Goal: Transaction & Acquisition: Download file/media

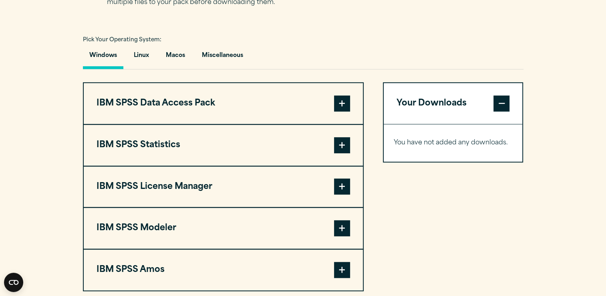
scroll to position [582, 0]
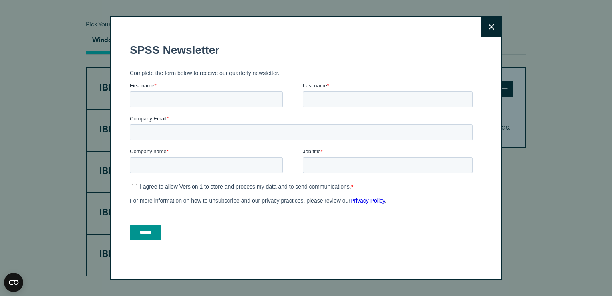
click at [493, 26] on button "Close" at bounding box center [492, 27] width 20 height 20
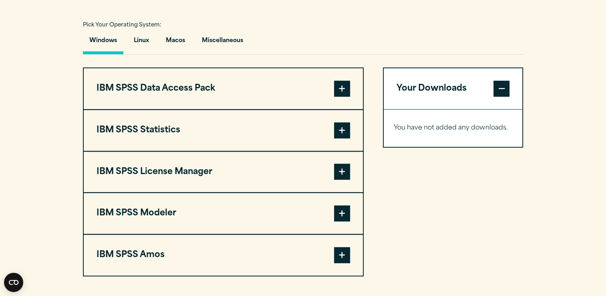
click at [213, 95] on button "IBM SPSS Data Access Pack" at bounding box center [223, 88] width 279 height 41
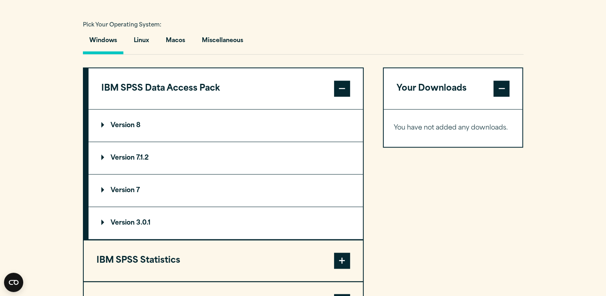
click at [244, 81] on button "IBM SPSS Data Access Pack" at bounding box center [226, 88] width 275 height 41
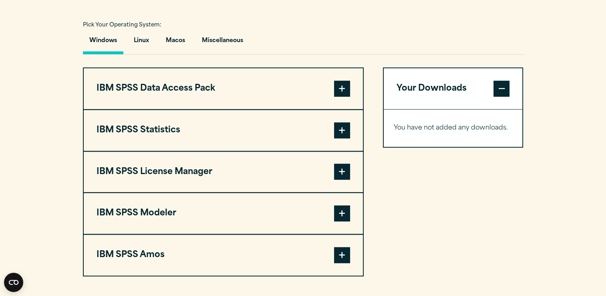
click at [223, 124] on button "IBM SPSS Statistics" at bounding box center [223, 130] width 279 height 41
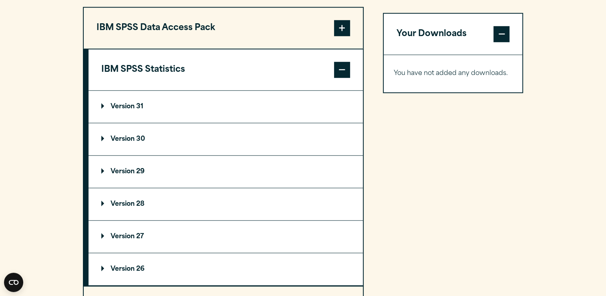
scroll to position [643, 0]
click at [212, 135] on summary "Version 30" at bounding box center [226, 139] width 275 height 32
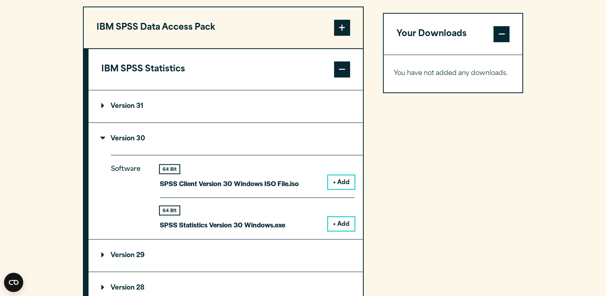
scroll to position [662, 0]
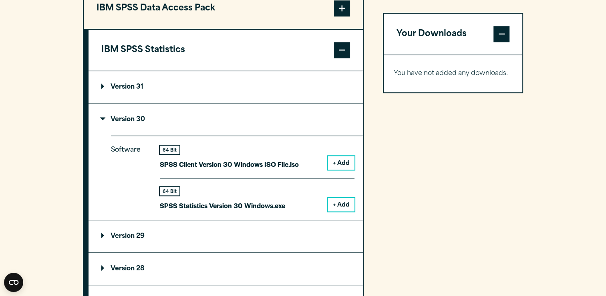
click at [338, 202] on button "+ Add" at bounding box center [341, 205] width 26 height 14
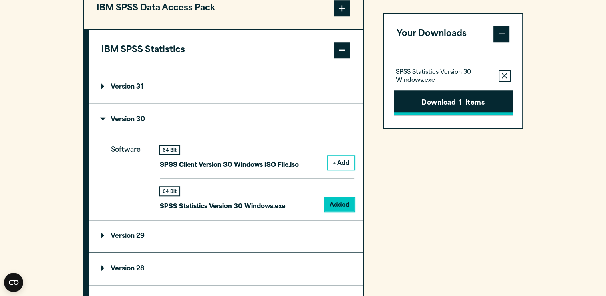
click at [415, 96] on button "Download 1 Items" at bounding box center [453, 102] width 119 height 25
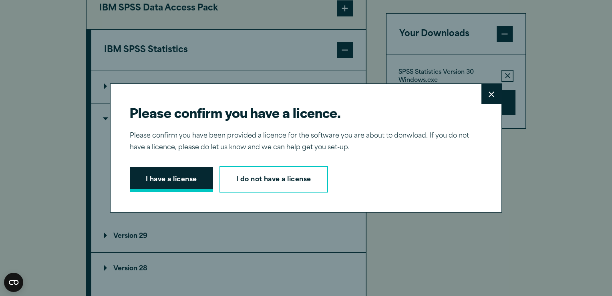
click at [144, 179] on button "I have a license" at bounding box center [171, 179] width 83 height 25
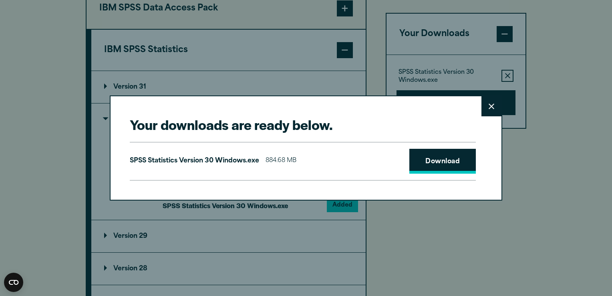
click at [429, 169] on link "Download" at bounding box center [443, 161] width 67 height 25
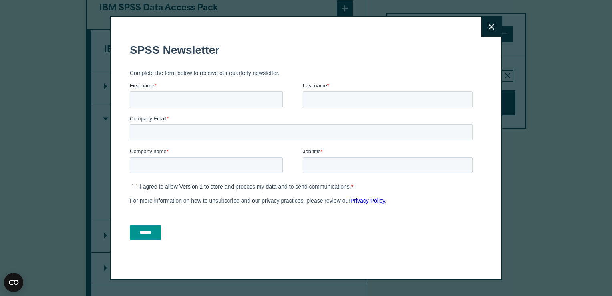
click at [493, 25] on button "Close" at bounding box center [492, 27] width 20 height 20
